Goal: Task Accomplishment & Management: Manage account settings

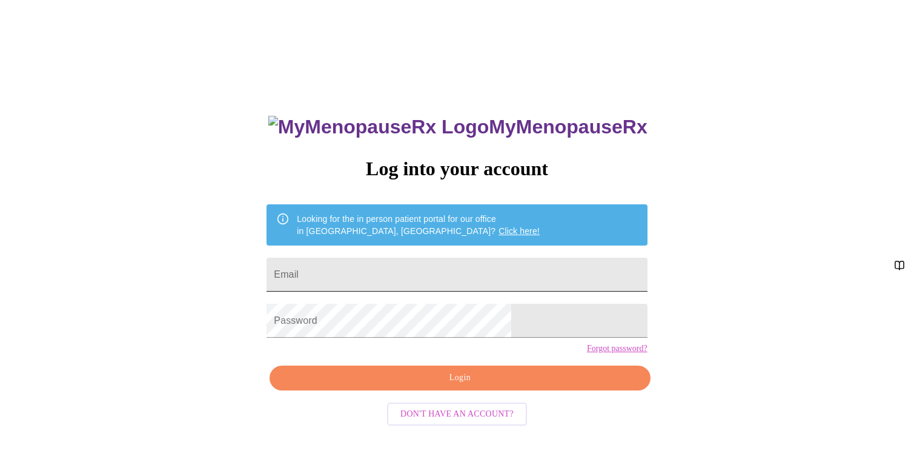
click at [411, 269] on input "Email" at bounding box center [457, 275] width 381 height 34
type input "[EMAIL_ADDRESS][DOMAIN_NAME]"
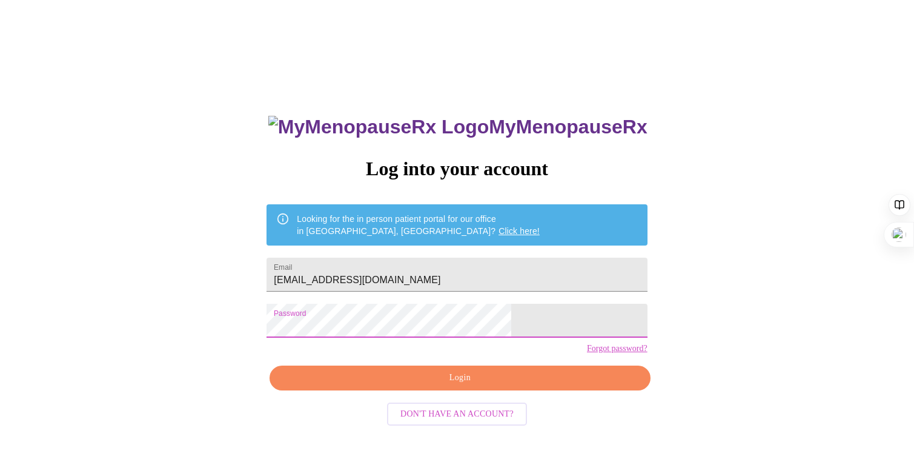
click at [451, 385] on span "Login" at bounding box center [460, 377] width 353 height 15
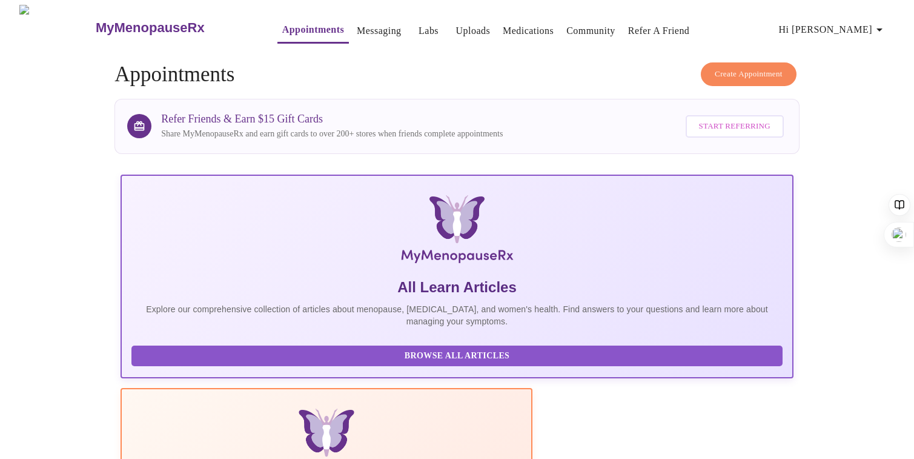
click at [414, 30] on span "Labs" at bounding box center [428, 30] width 29 height 17
click at [456, 28] on link "Uploads" at bounding box center [473, 30] width 35 height 17
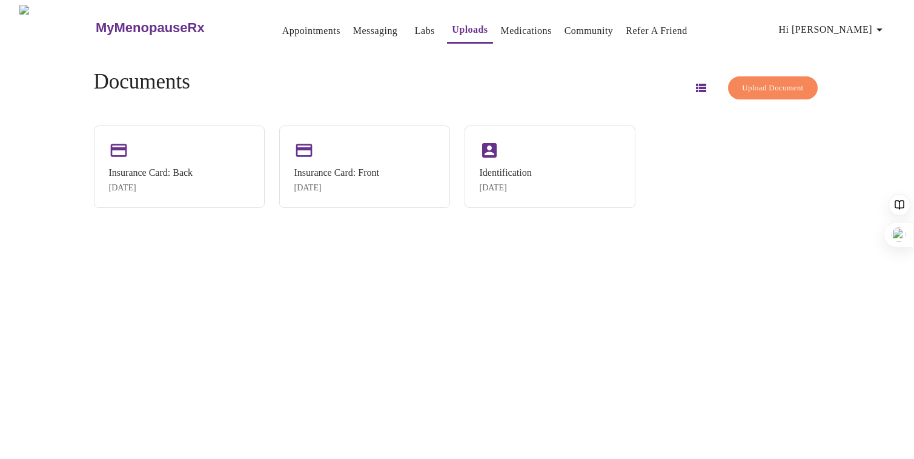
click at [415, 28] on link "Labs" at bounding box center [425, 30] width 20 height 17
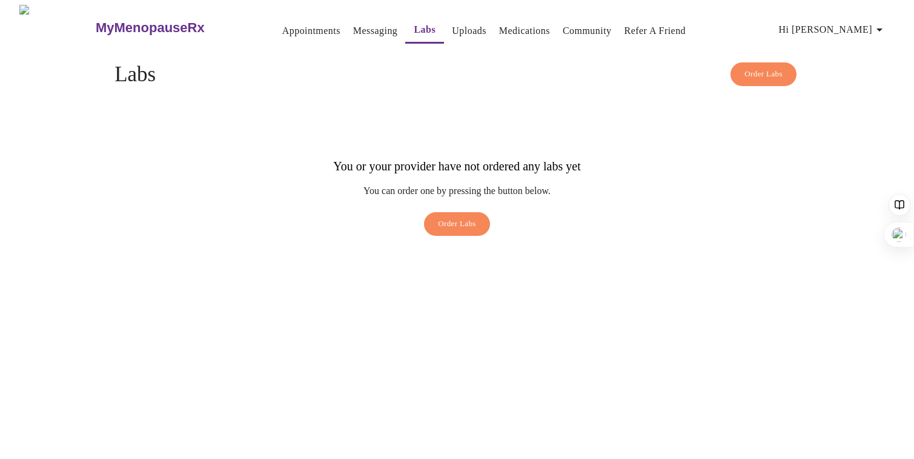
click at [452, 32] on link "Uploads" at bounding box center [469, 30] width 35 height 17
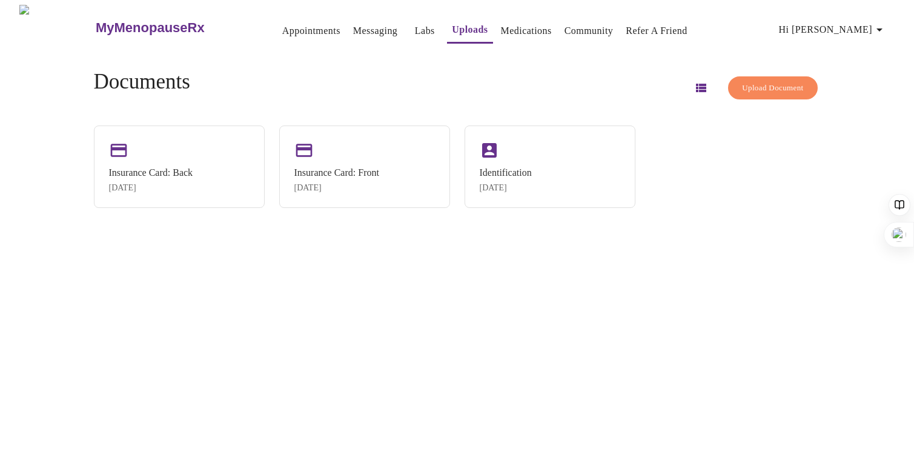
click at [763, 81] on span "Upload Document" at bounding box center [772, 88] width 61 height 14
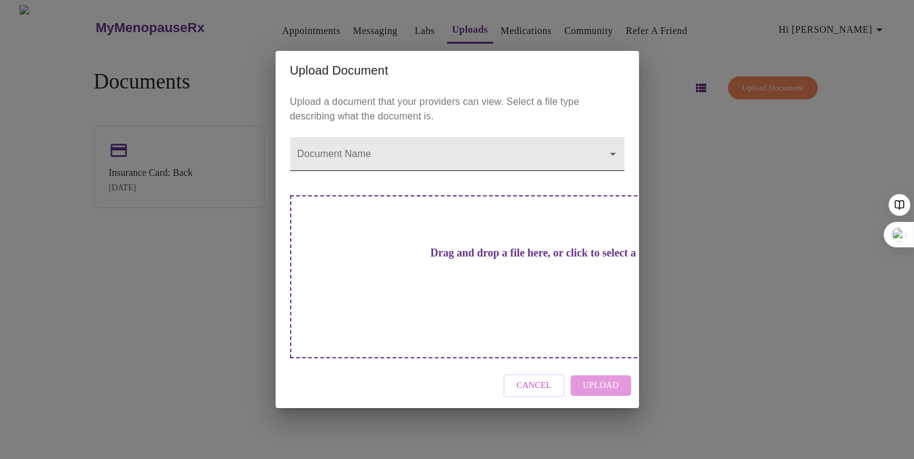
click at [546, 173] on body "MyMenopauseRx Appointments Messaging Labs Uploads Medications Community Refer a…" at bounding box center [457, 234] width 905 height 459
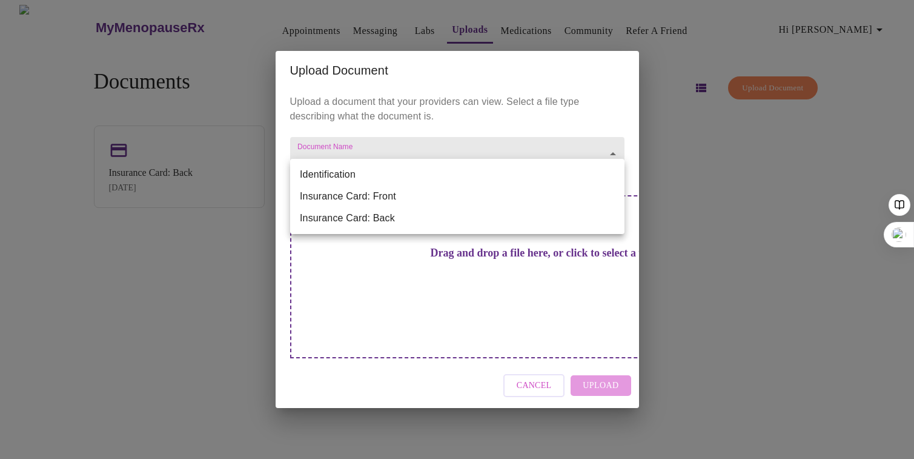
click at [511, 141] on div at bounding box center [457, 229] width 914 height 459
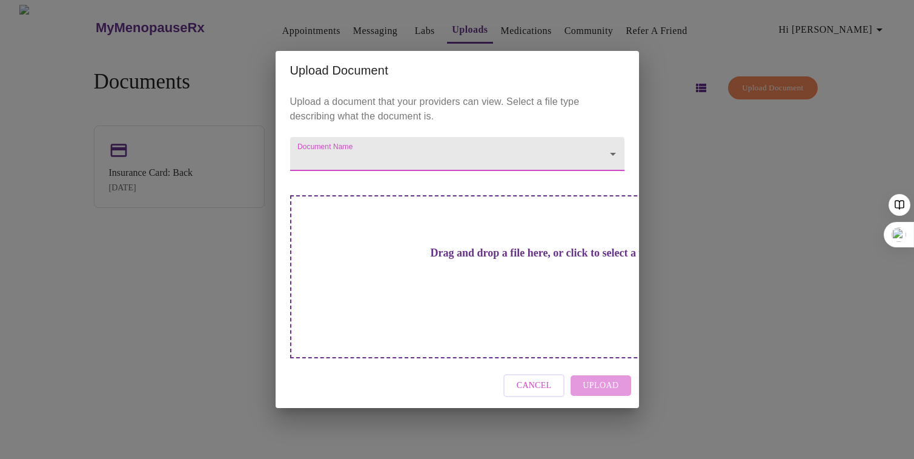
click at [534, 378] on span "Cancel" at bounding box center [534, 385] width 35 height 15
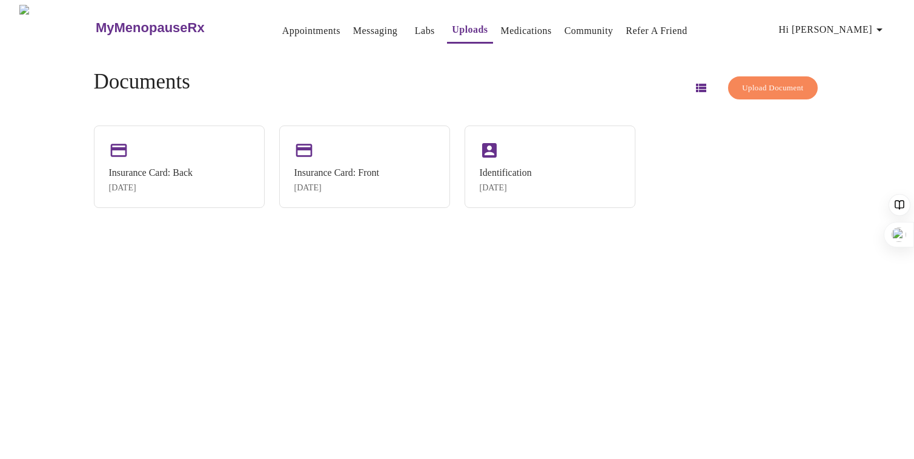
click at [415, 27] on link "Labs" at bounding box center [425, 30] width 20 height 17
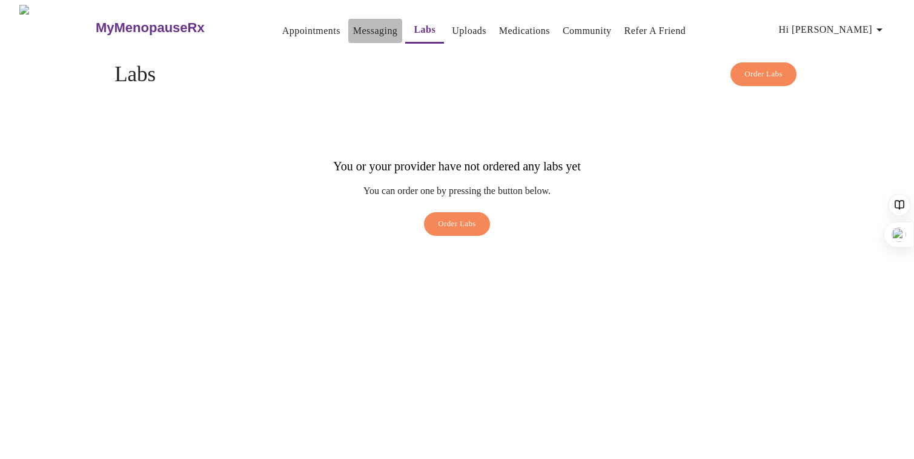
click at [353, 28] on link "Messaging" at bounding box center [375, 30] width 44 height 17
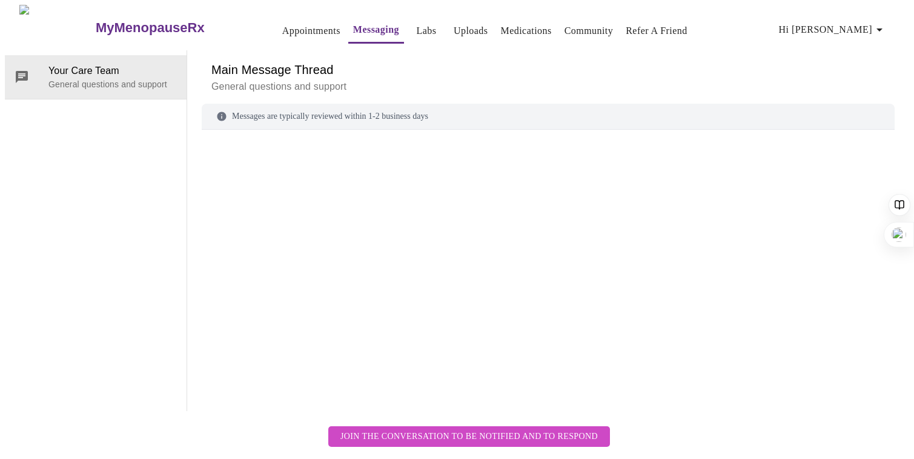
scroll to position [45, 0]
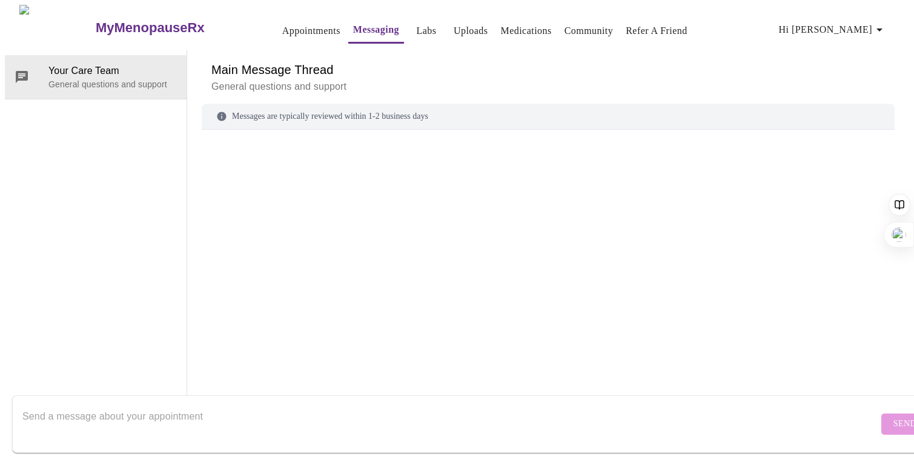
click at [216, 404] on textarea "Send a message about your appointment" at bounding box center [450, 423] width 856 height 39
